Goal: Task Accomplishment & Management: Manage account settings

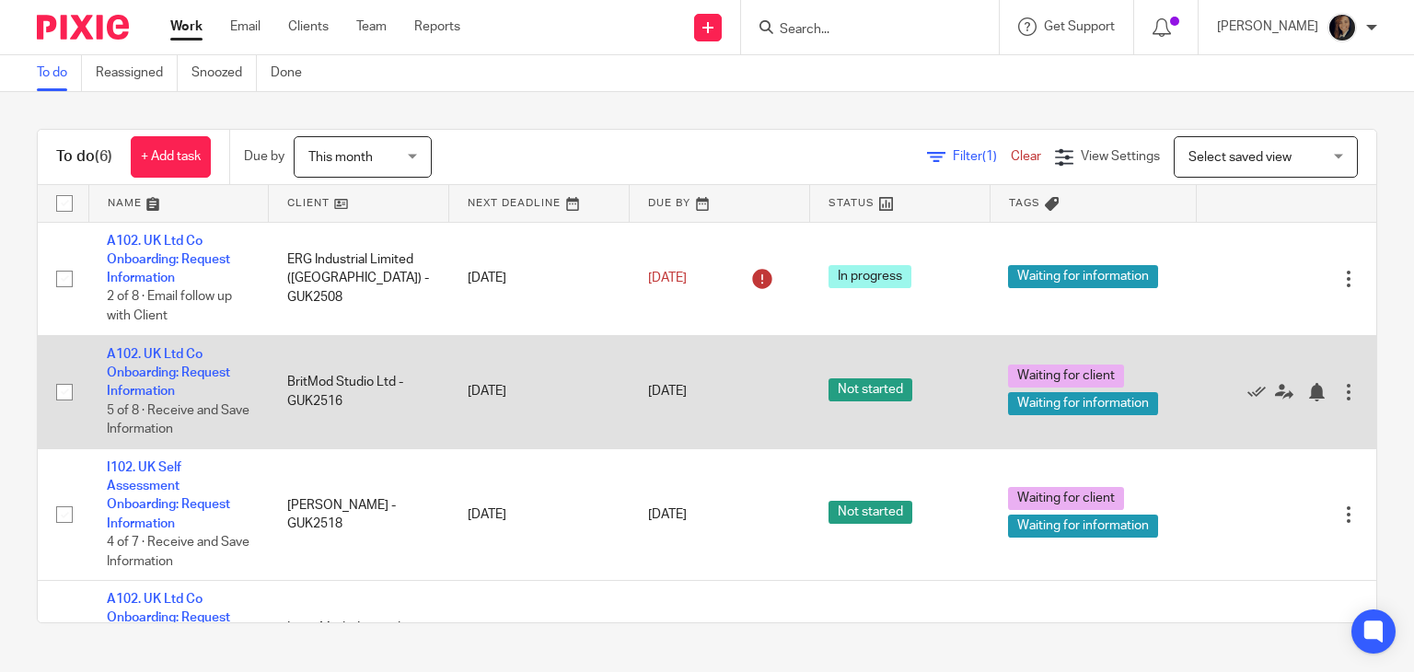
click at [1340, 391] on div at bounding box center [1349, 392] width 18 height 18
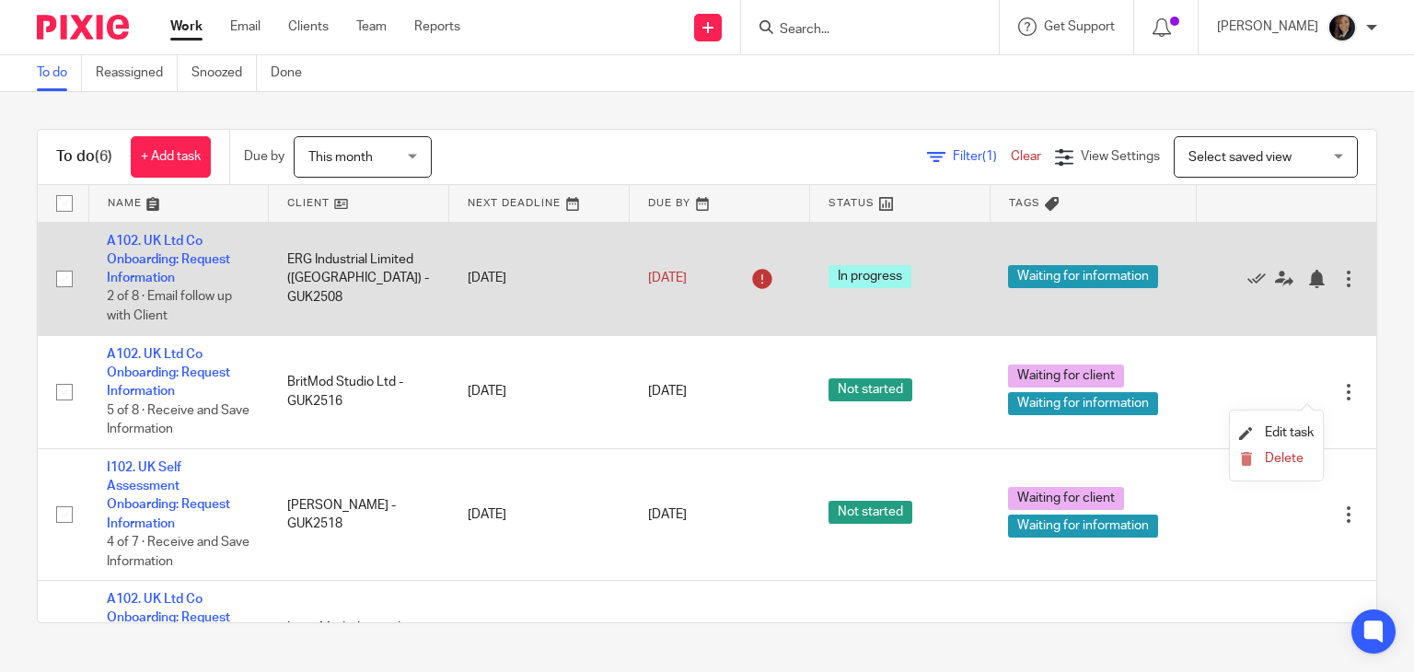
click at [1255, 315] on td "Edit task Delete" at bounding box center [1286, 278] width 180 height 113
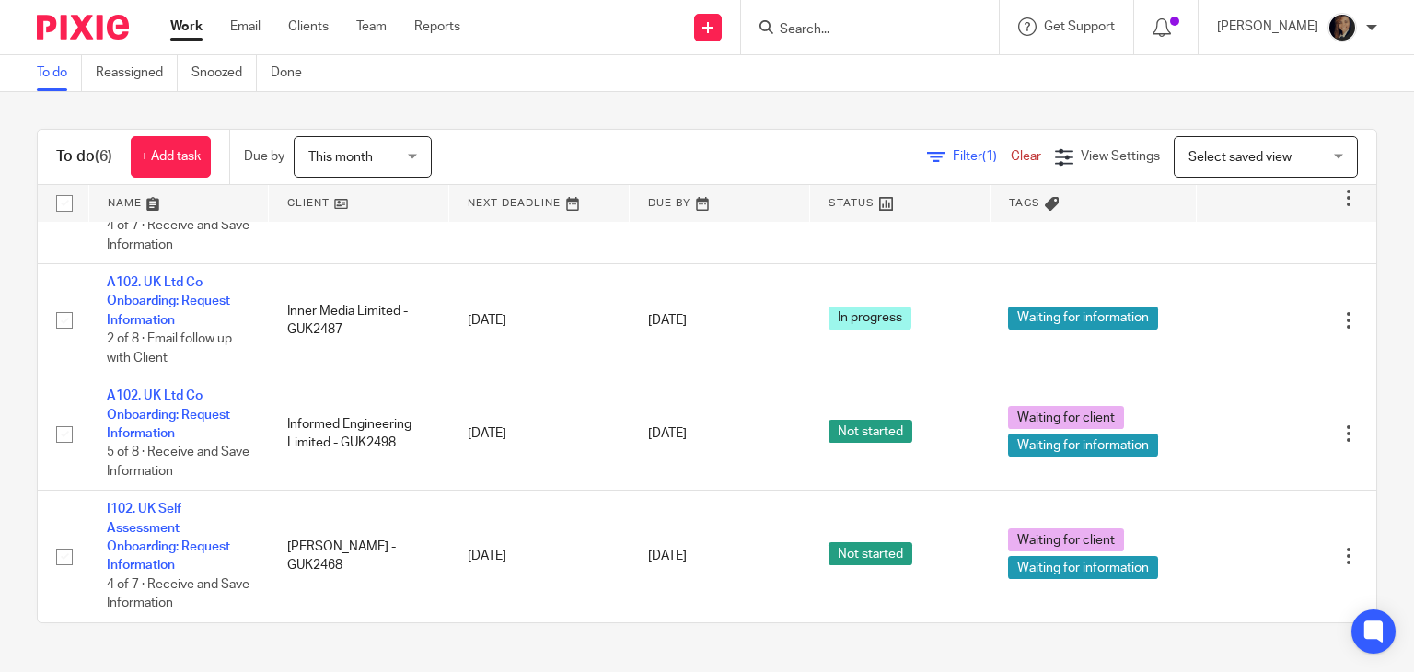
scroll to position [320, 0]
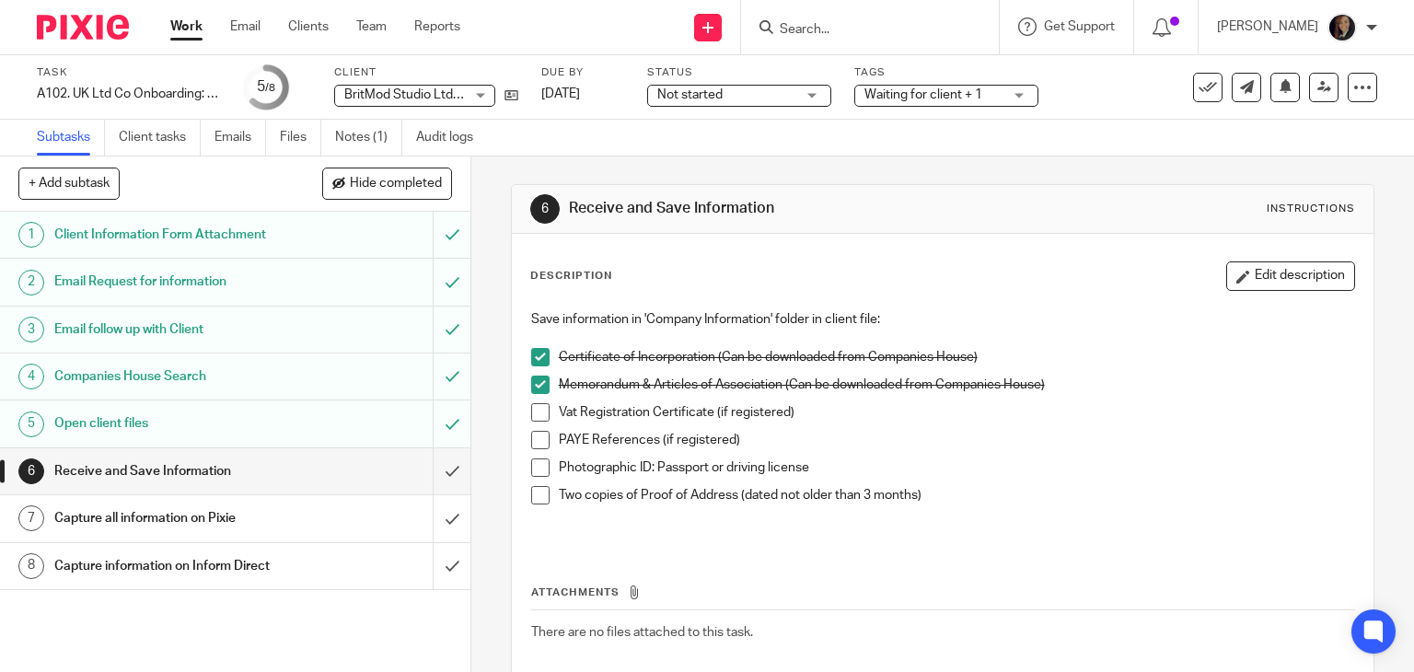
click at [807, 102] on div "Not started Not started" at bounding box center [739, 96] width 184 height 22
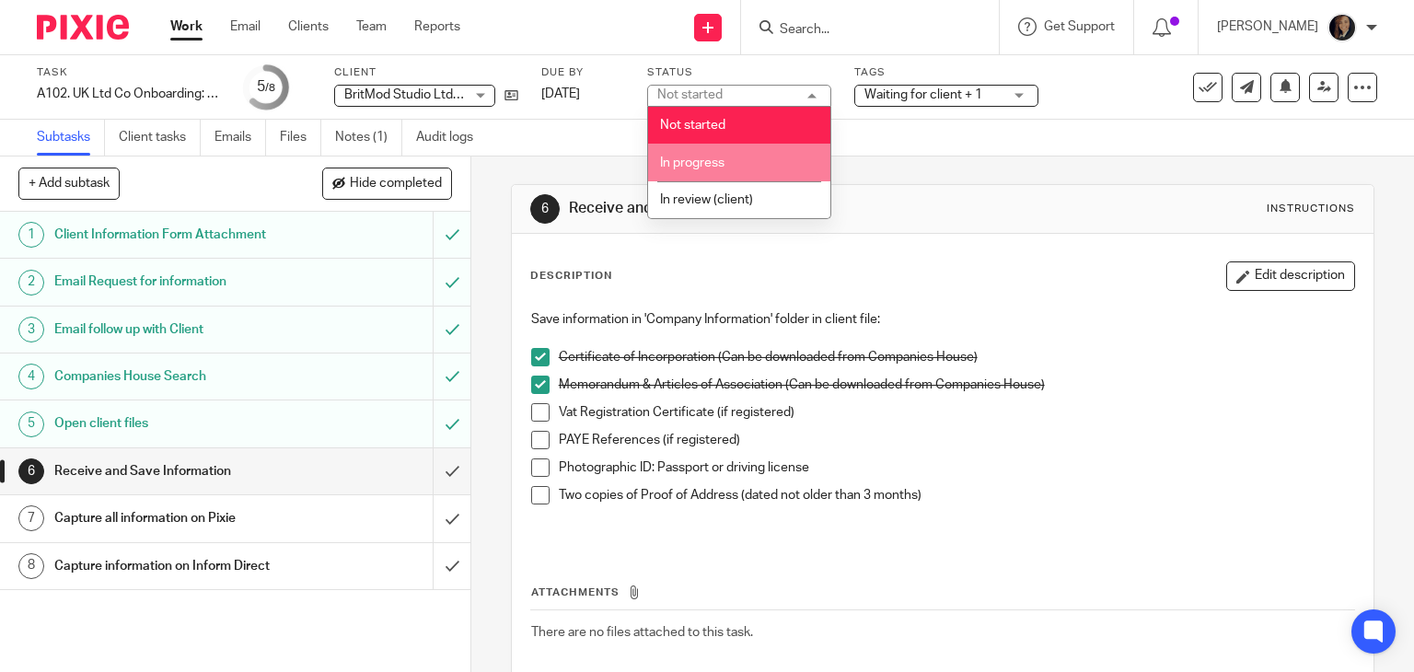
click at [786, 153] on li "In progress" at bounding box center [739, 163] width 182 height 38
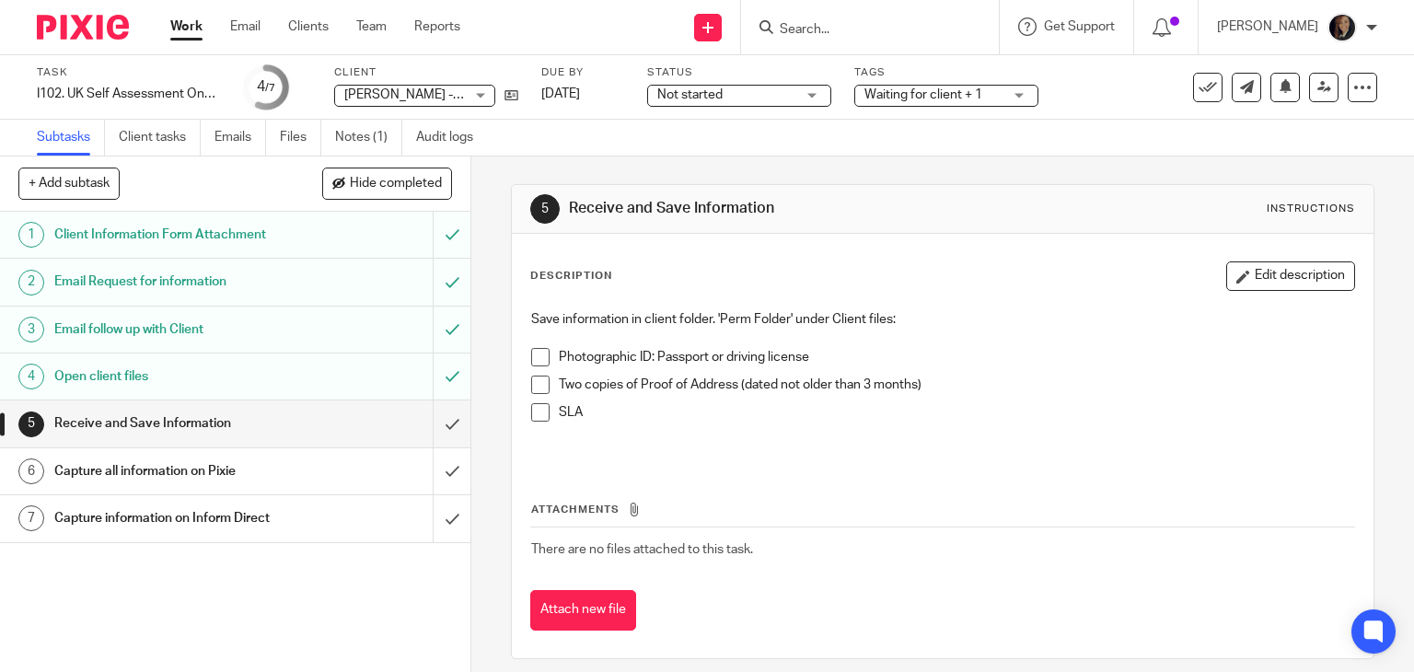
click at [731, 93] on span "Not started" at bounding box center [727, 95] width 138 height 19
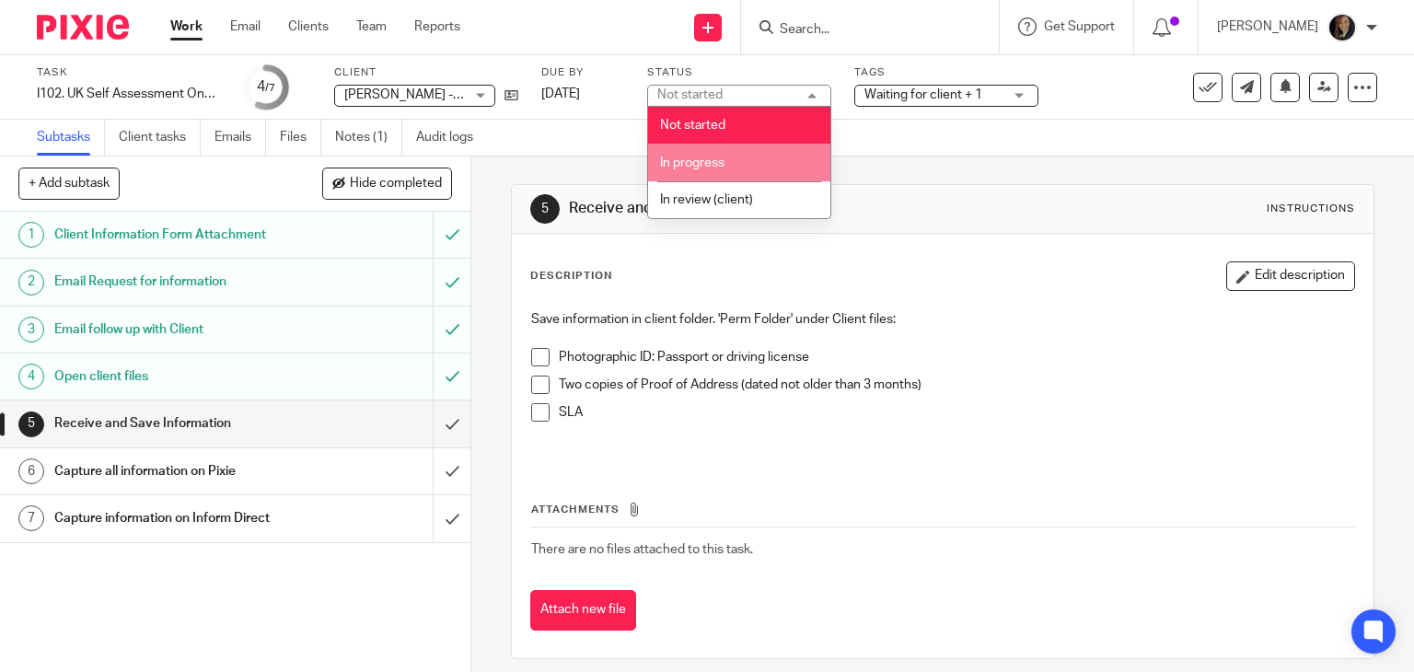
click at [726, 167] on li "In progress" at bounding box center [739, 163] width 182 height 38
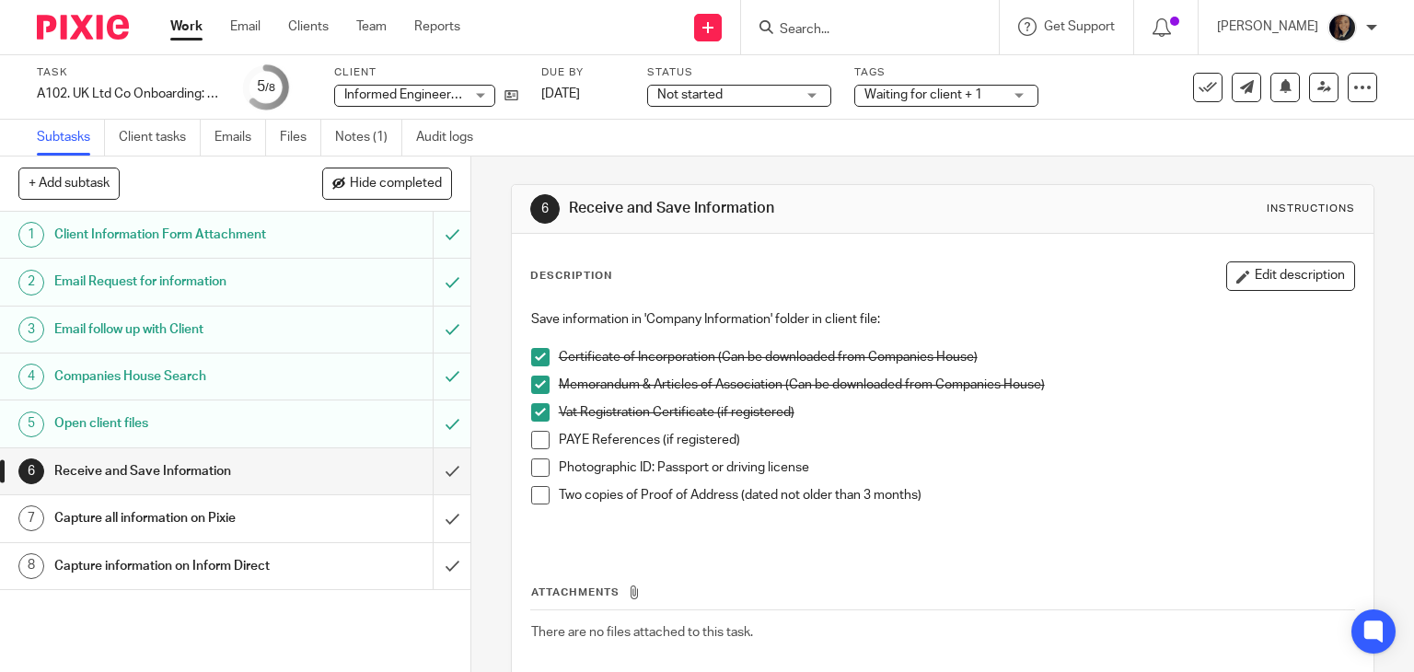
click at [789, 93] on span "Not started" at bounding box center [727, 95] width 138 height 19
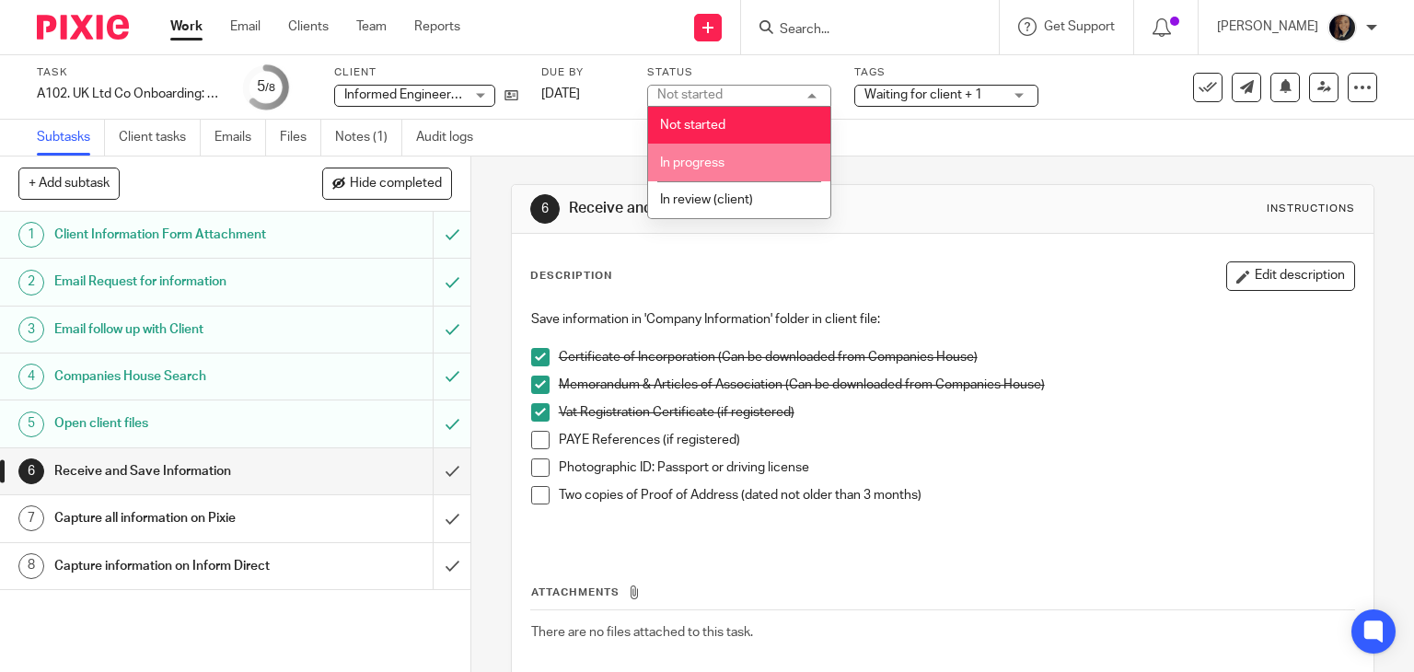
click at [759, 155] on li "In progress" at bounding box center [739, 163] width 182 height 38
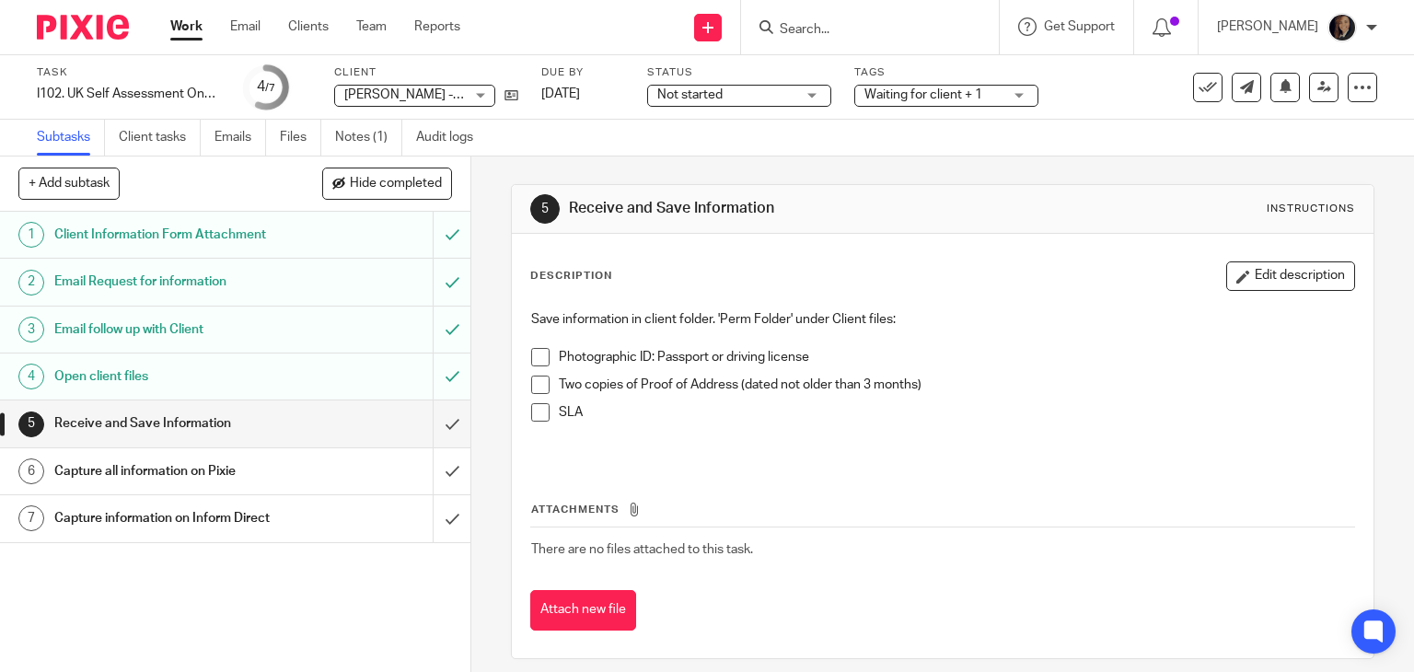
click at [782, 89] on span "Not started" at bounding box center [727, 95] width 138 height 19
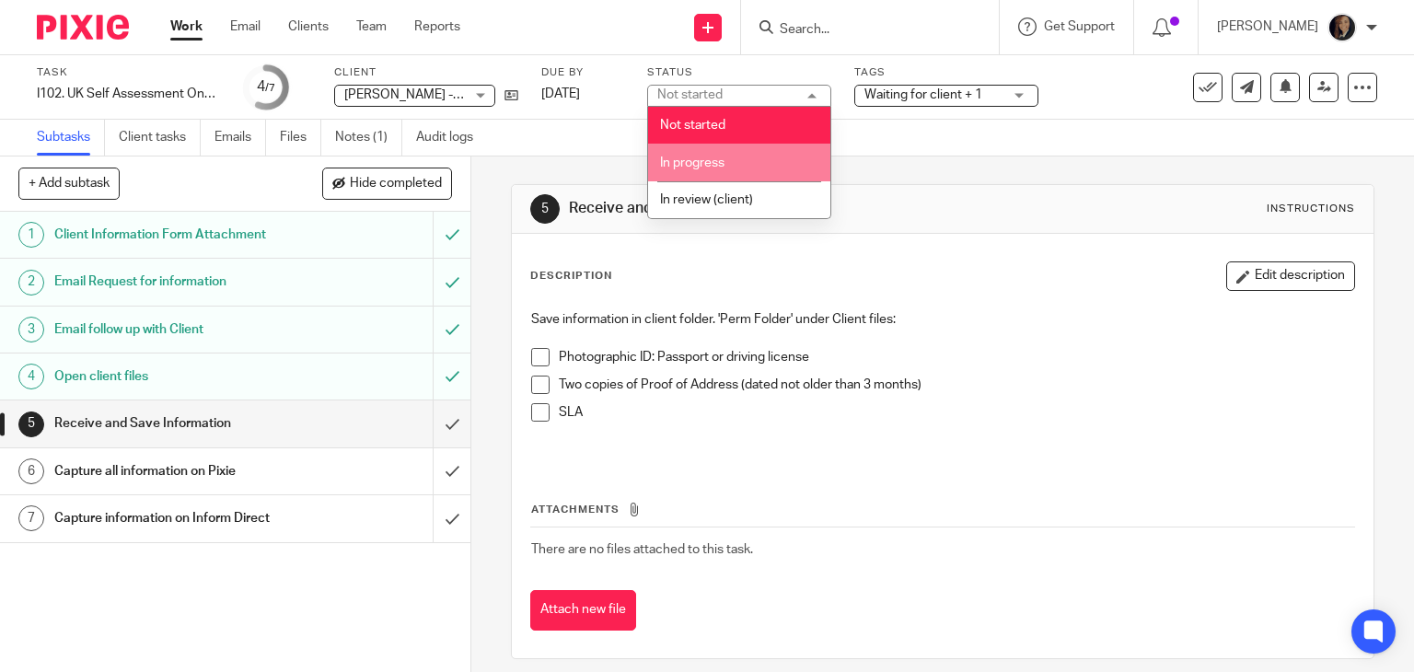
click at [708, 159] on span "In progress" at bounding box center [692, 163] width 64 height 13
